Goal: Transaction & Acquisition: Purchase product/service

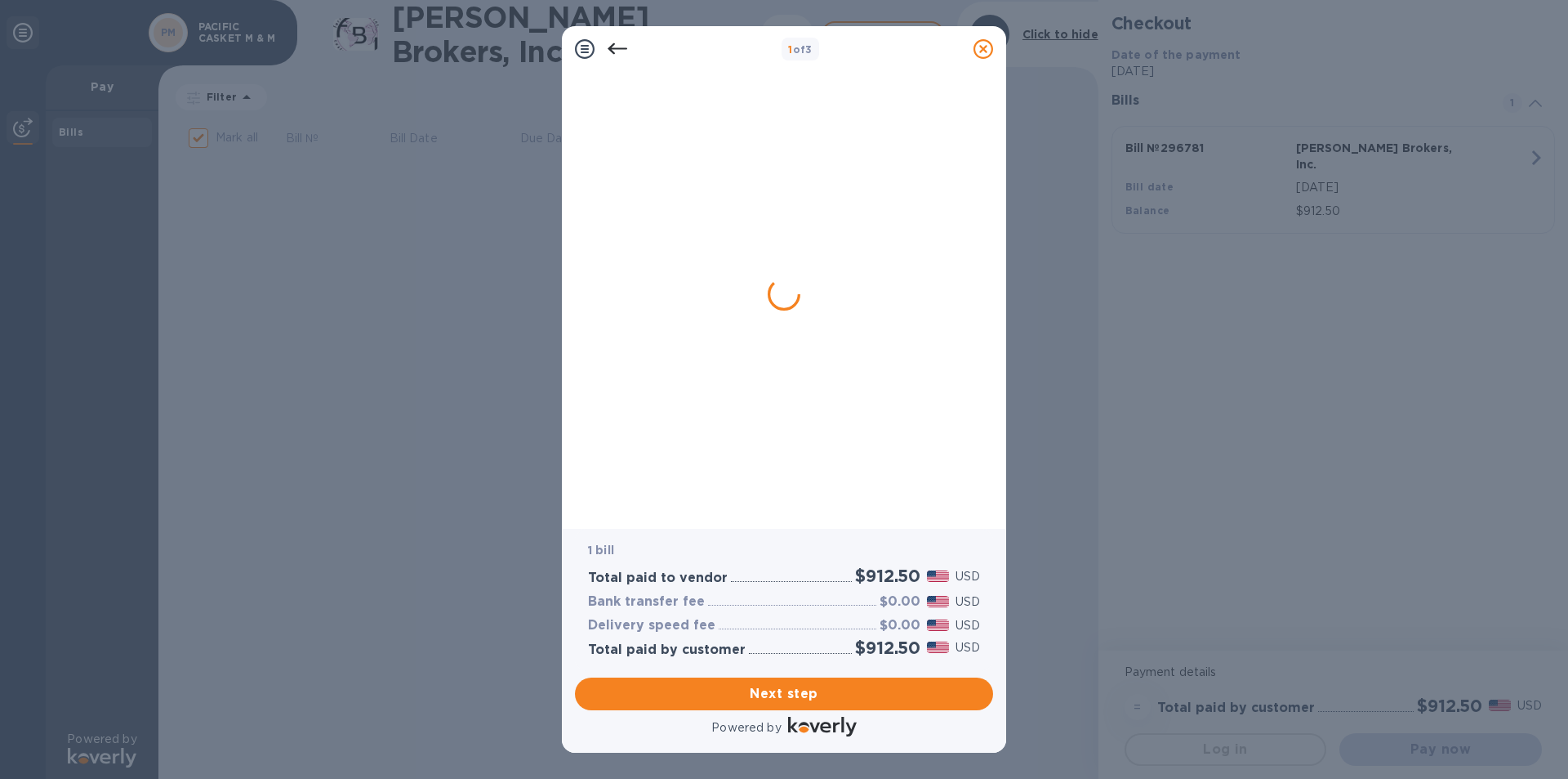
checkbox input "true"
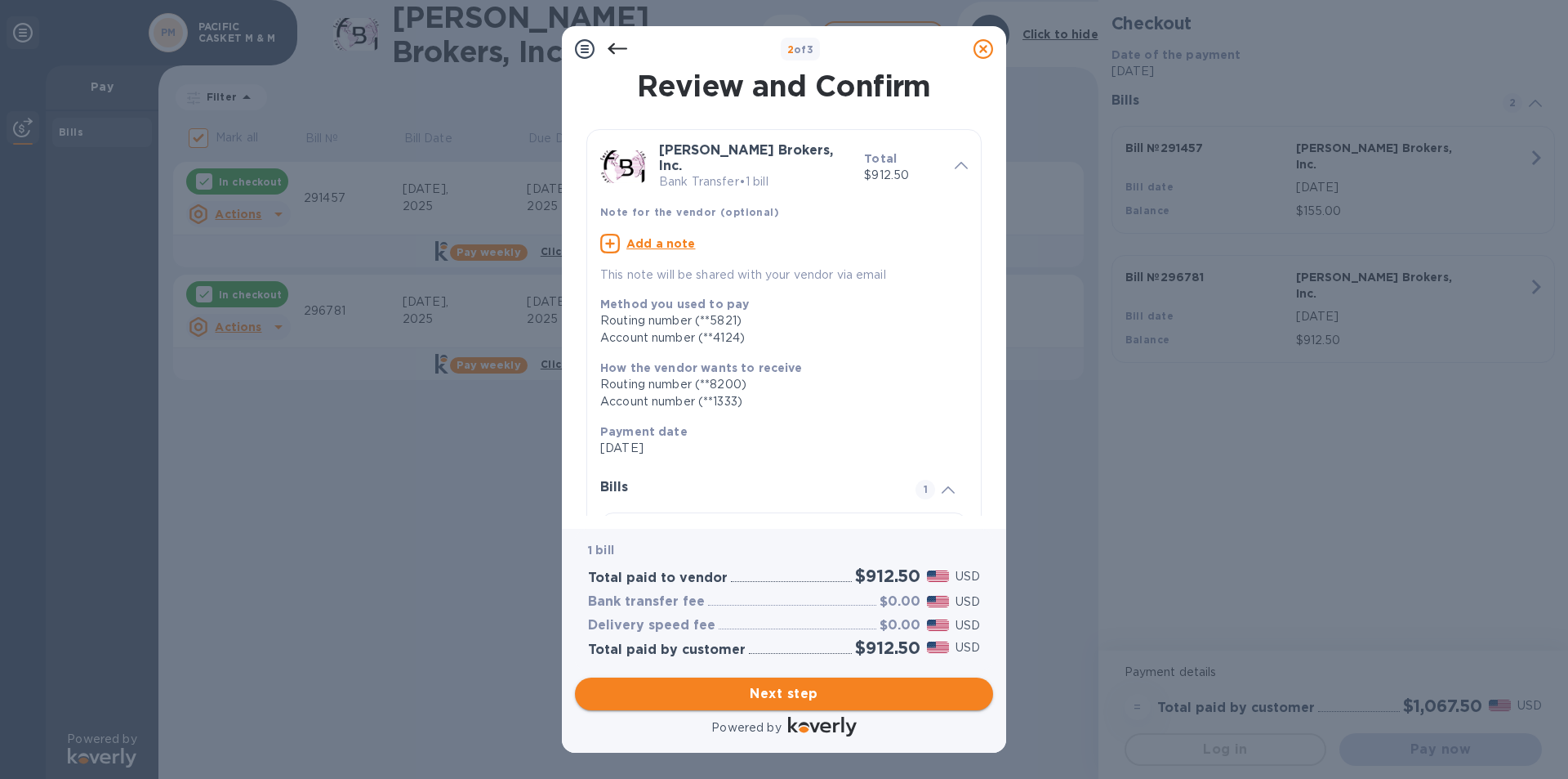
click at [845, 698] on span "Next step" at bounding box center [784, 694] width 392 height 20
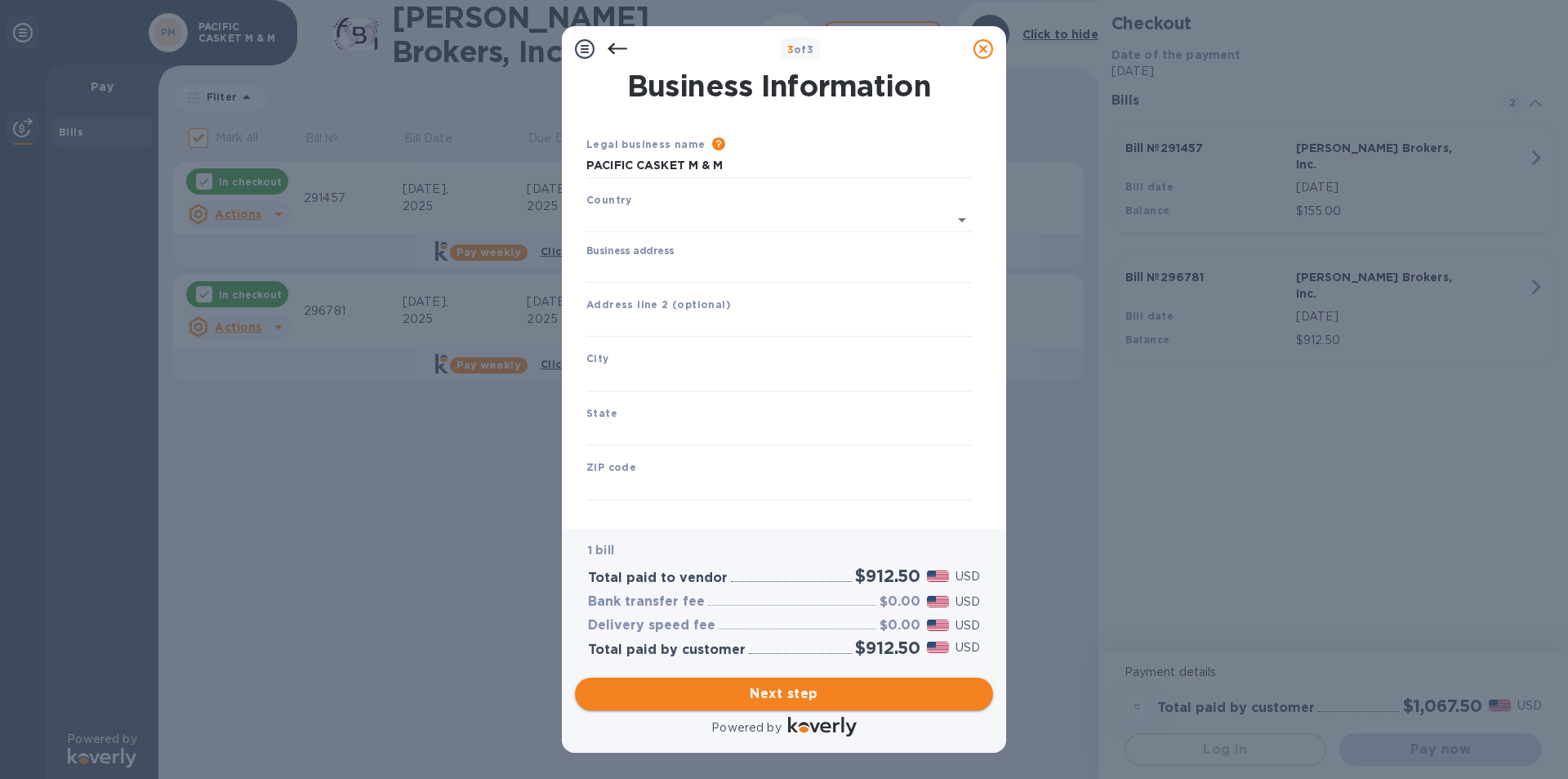
type input "[GEOGRAPHIC_DATA]"
click at [633, 269] on input "Business address" at bounding box center [779, 267] width 385 height 25
type input "524 W CALLE PRIMERA"
click at [659, 329] on input "text" at bounding box center [779, 322] width 385 height 25
type input "SUITE 1005-16"
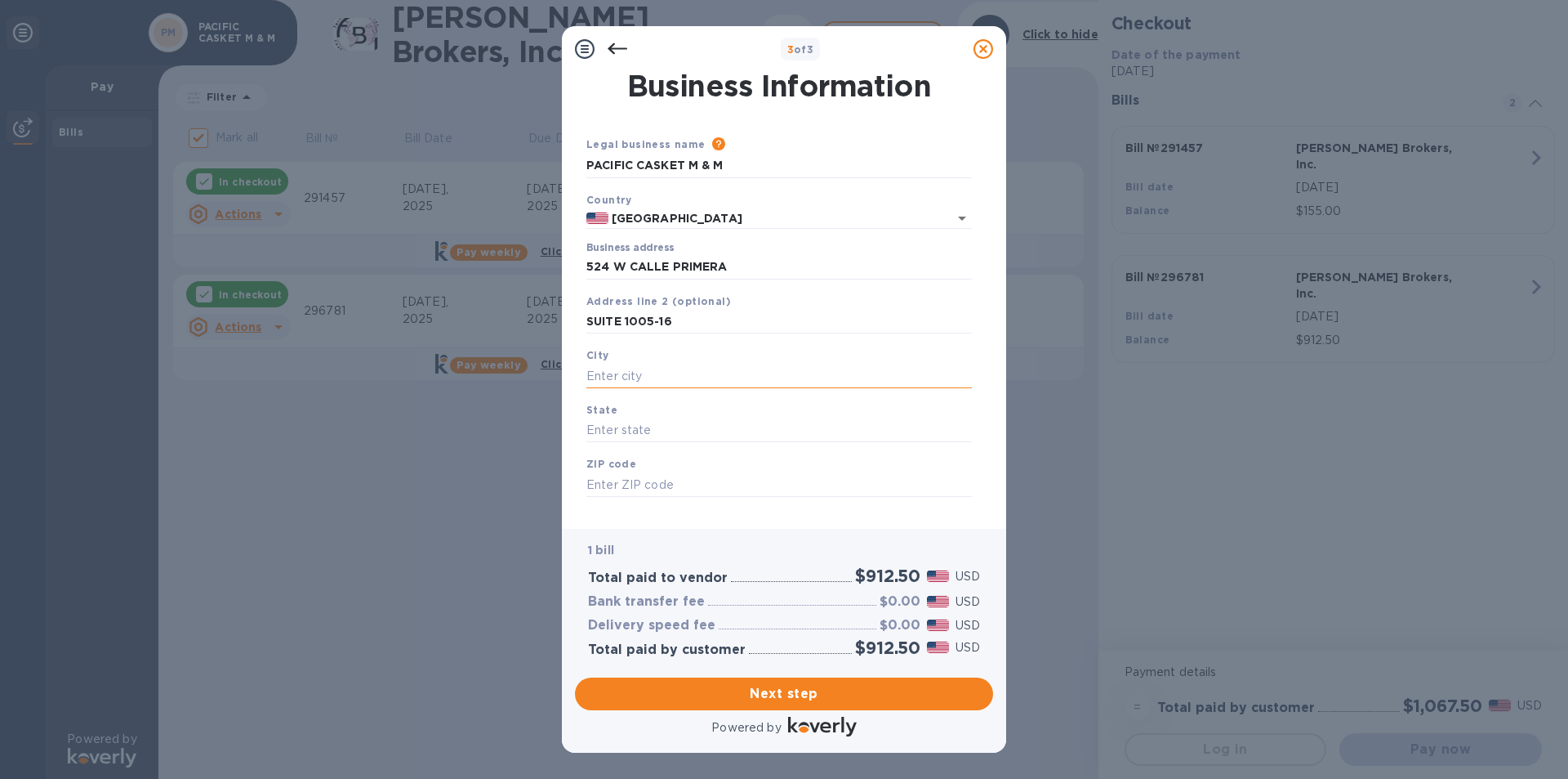
click at [619, 380] on input "text" at bounding box center [779, 376] width 385 height 25
type input "SAN YSIDRO"
click at [607, 434] on input "text" at bounding box center [779, 431] width 385 height 25
type input "CA"
click at [606, 486] on input "text" at bounding box center [779, 485] width 385 height 25
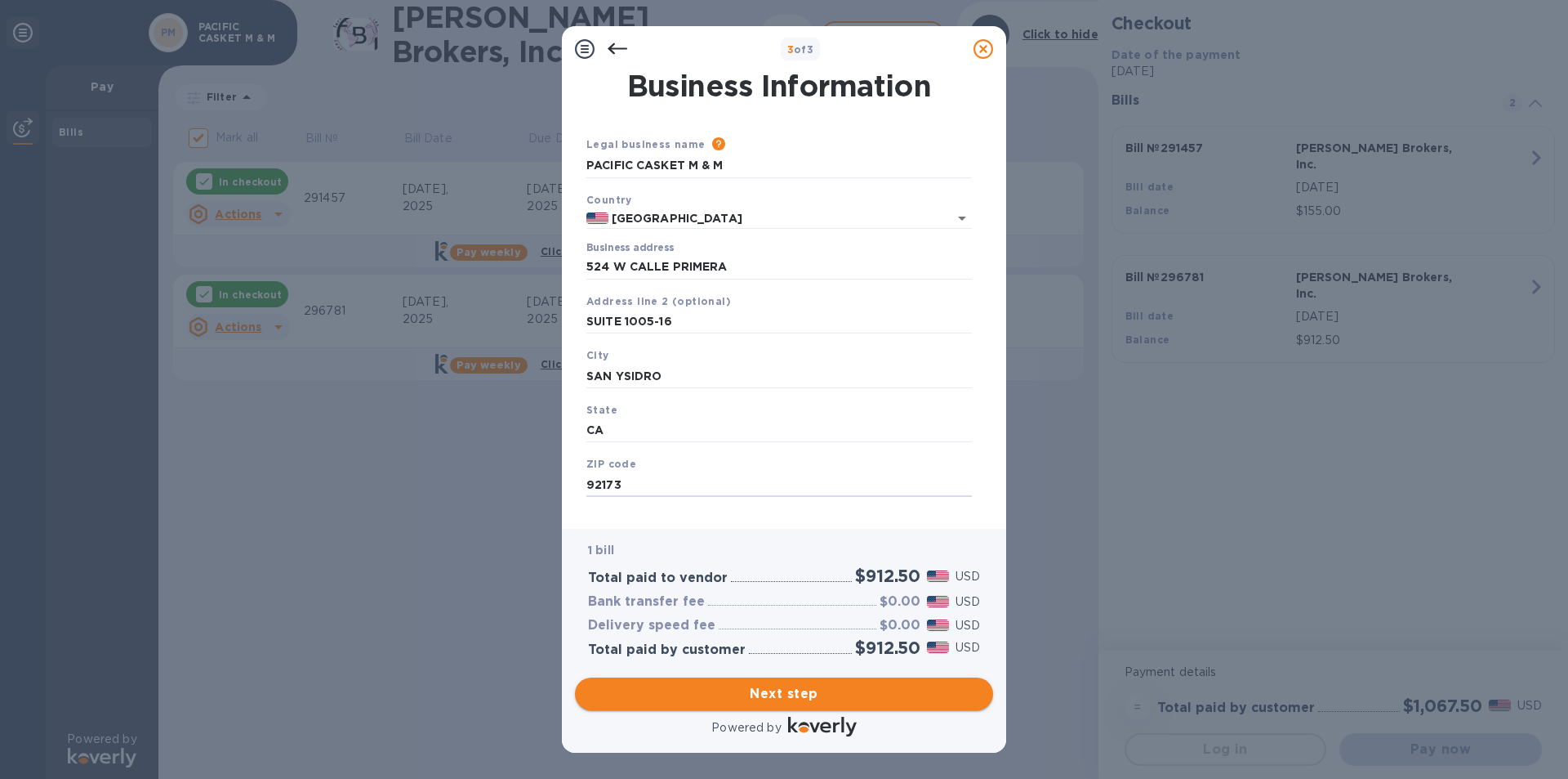
type input "92173"
click at [810, 692] on span "Next step" at bounding box center [784, 694] width 392 height 20
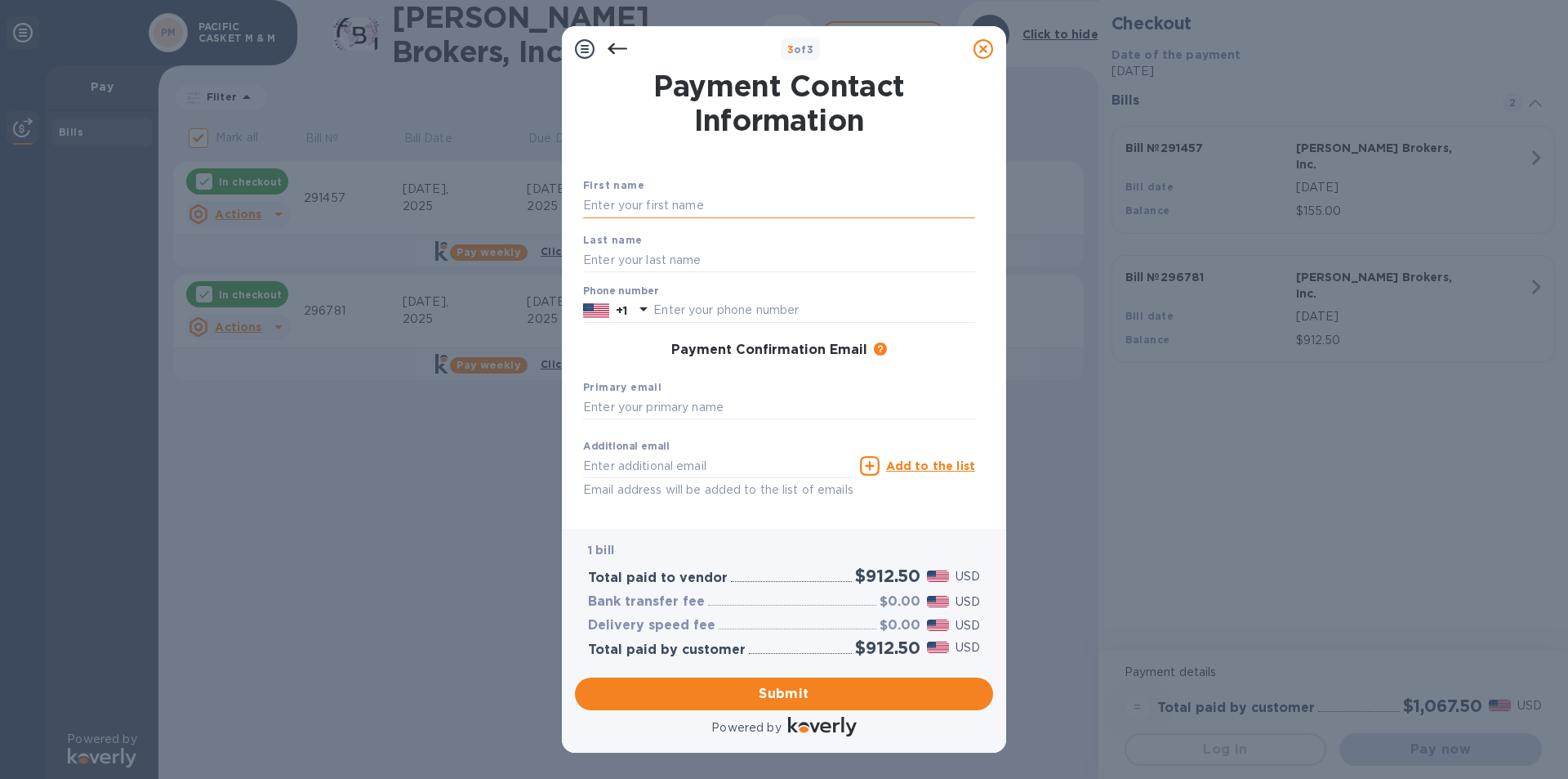
click at [625, 212] on input "text" at bounding box center [779, 207] width 392 height 25
type input "MARIO"
click at [616, 254] on input "text" at bounding box center [779, 260] width 392 height 25
type input "[PERSON_NAME]"
click at [623, 413] on input "text" at bounding box center [779, 408] width 392 height 25
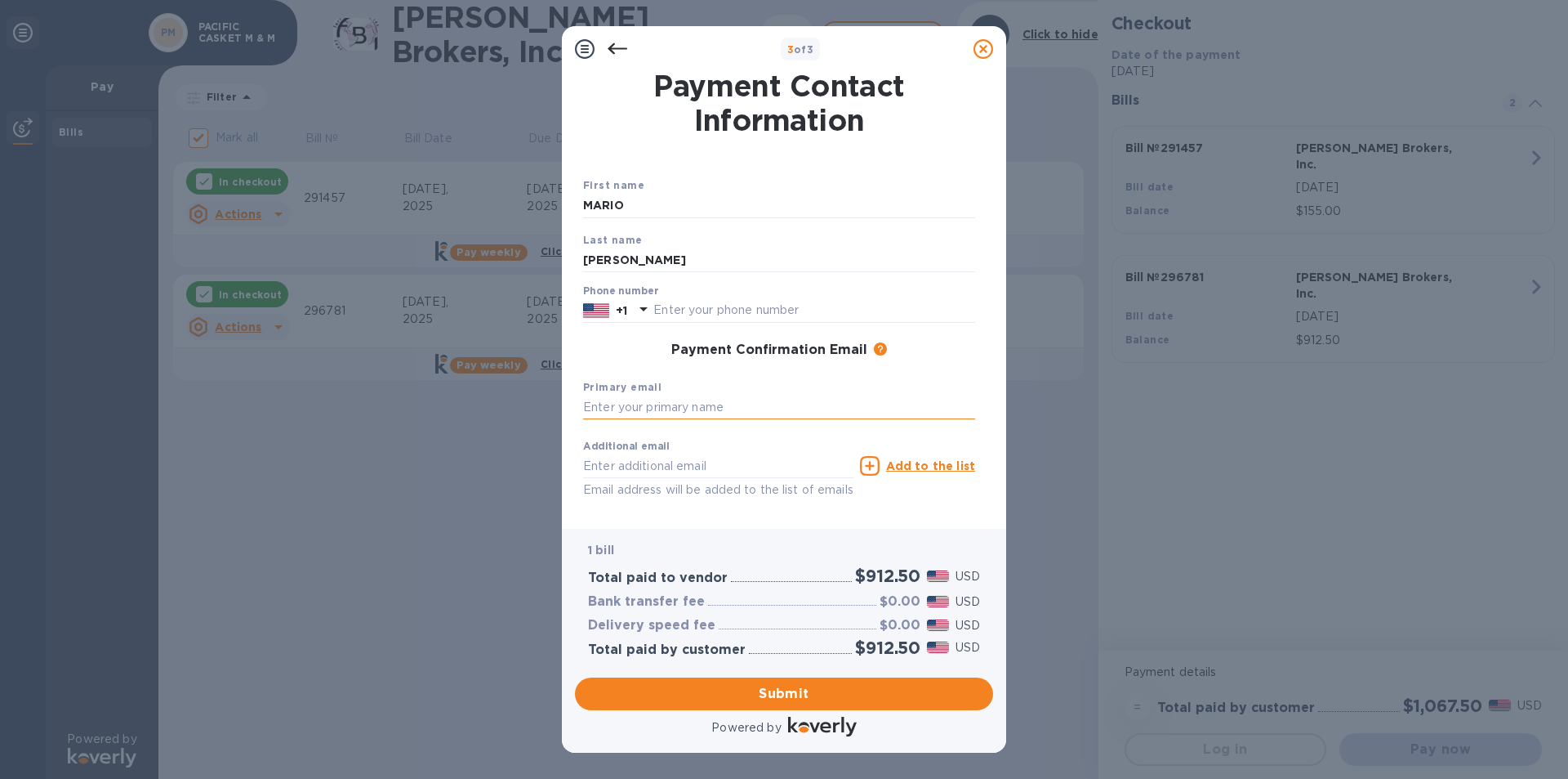
type input "P"
type input "[EMAIL_ADDRESS][DOMAIN_NAME]"
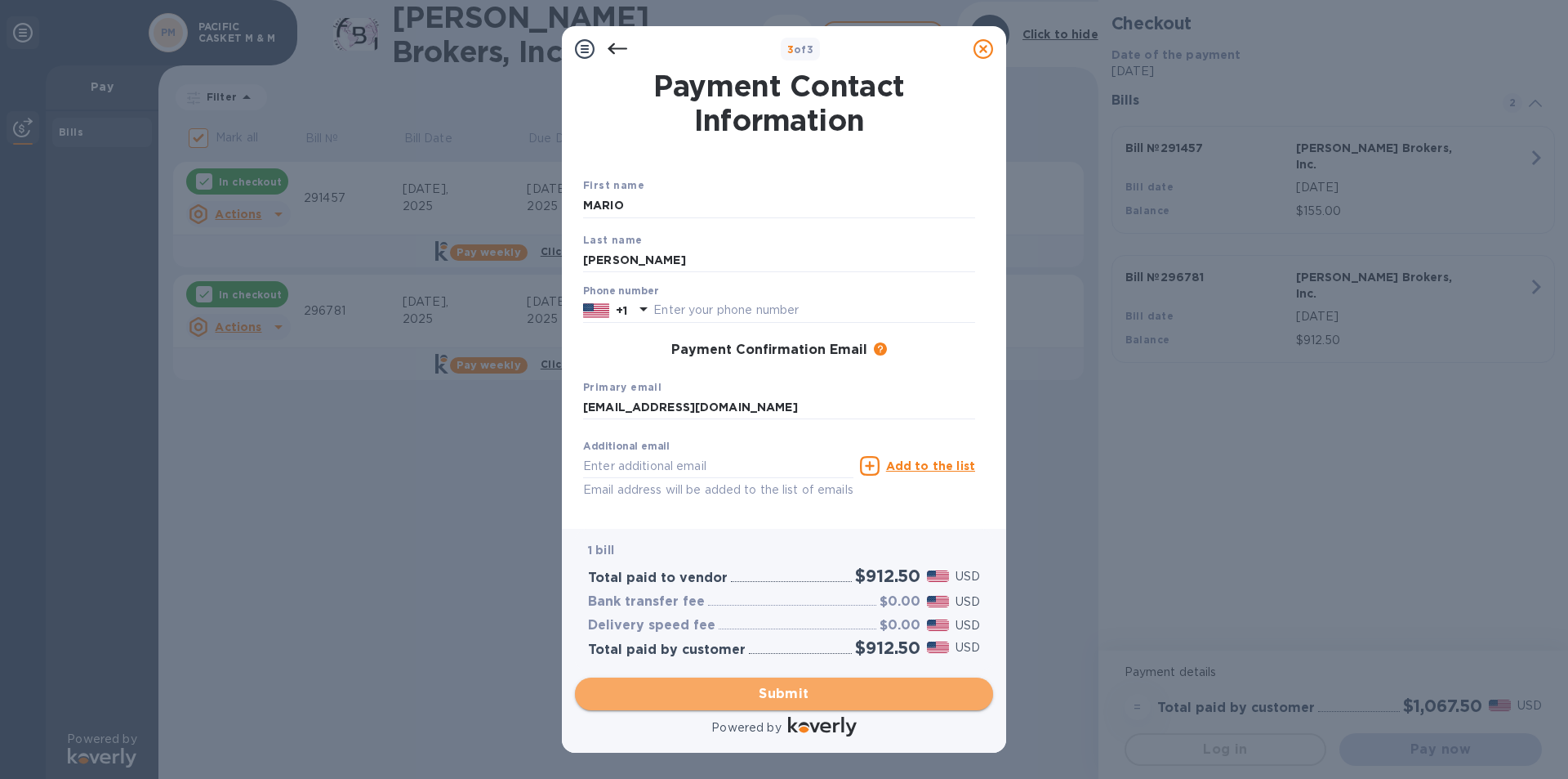
click at [829, 692] on span "Submit" at bounding box center [784, 694] width 392 height 20
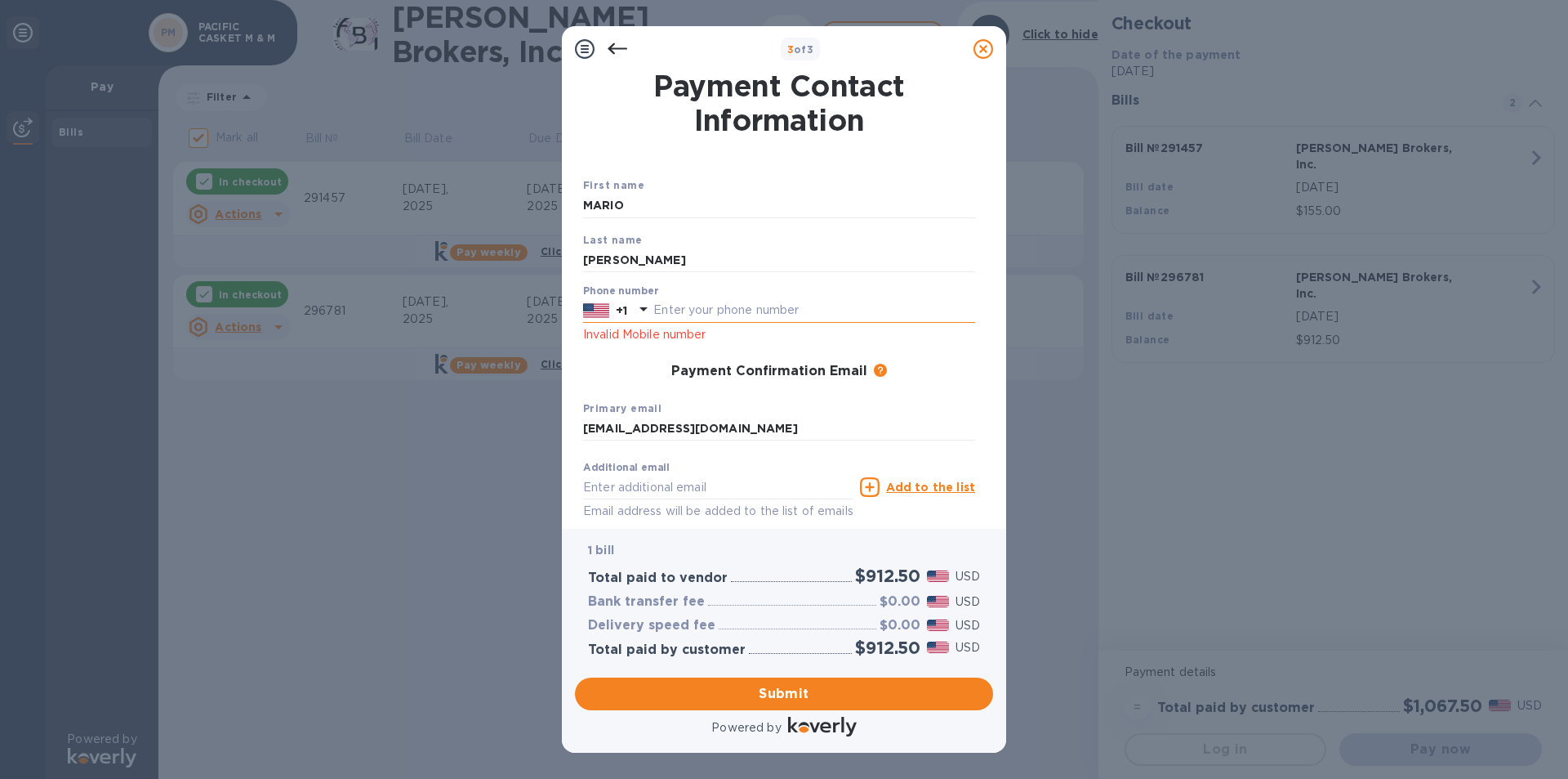
click at [699, 309] on input "text" at bounding box center [814, 311] width 322 height 25
type input "6194514817"
click at [780, 692] on span "Submit" at bounding box center [784, 694] width 392 height 20
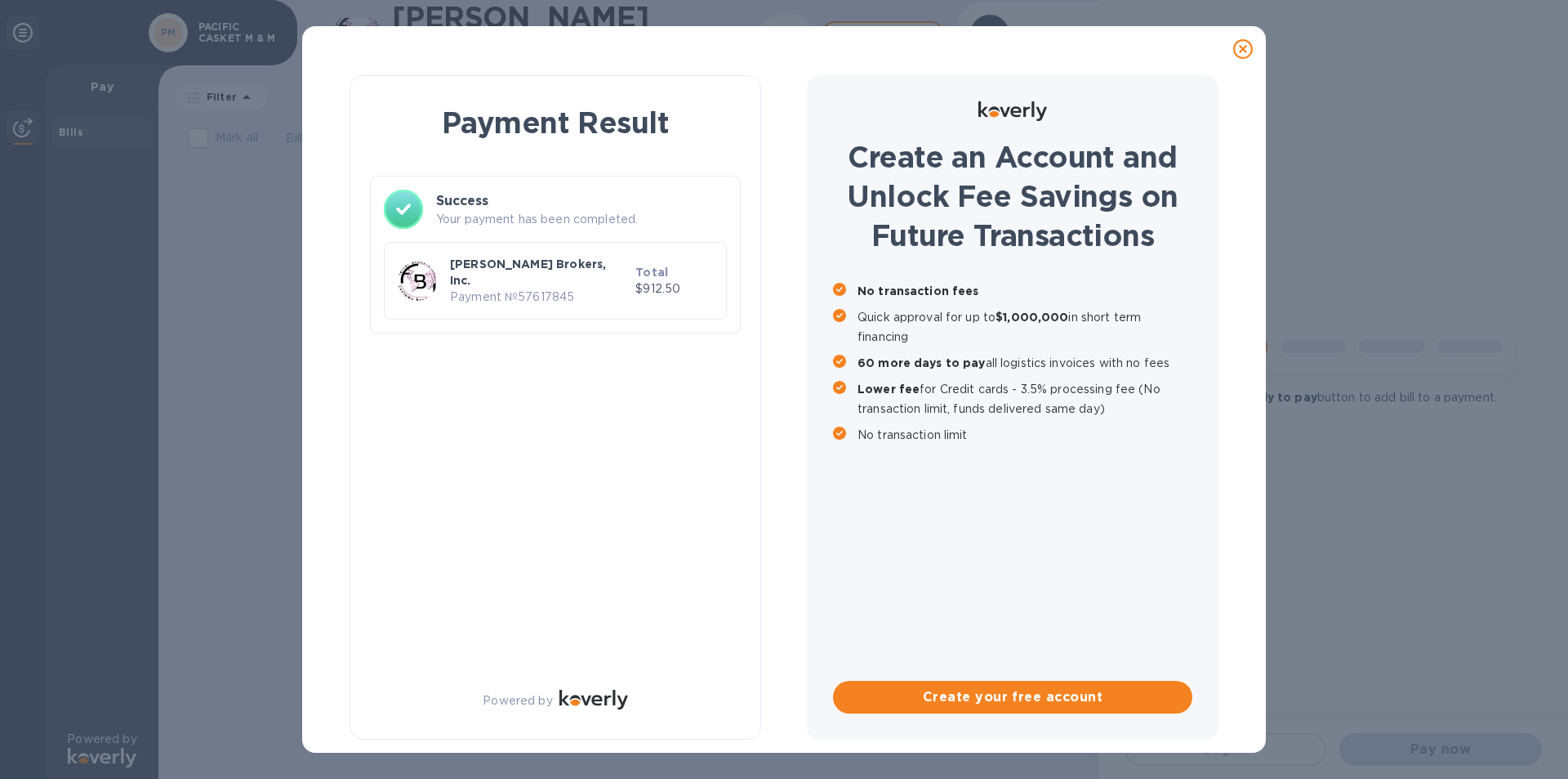
checkbox input "true"
